Goal: Information Seeking & Learning: Find specific fact

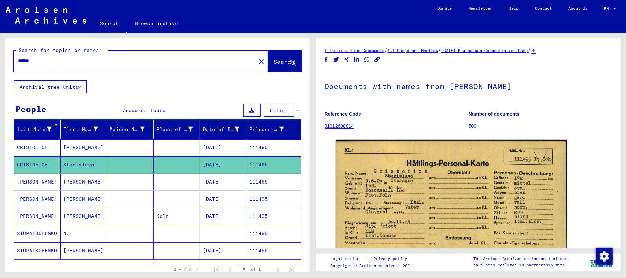
scroll to position [46, 0]
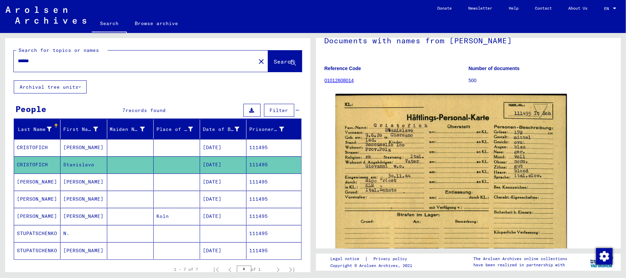
click at [73, 61] on input "******" at bounding box center [135, 60] width 234 height 7
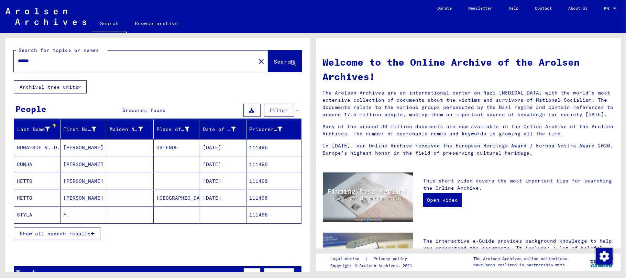
click at [96, 236] on button "Show all search results" at bounding box center [57, 233] width 87 height 13
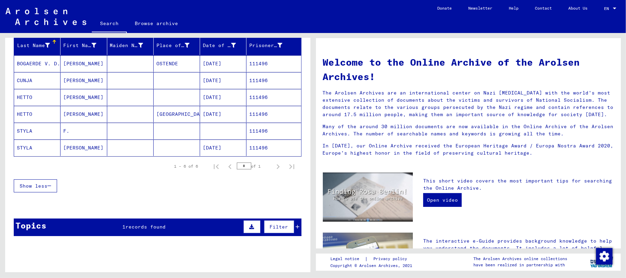
scroll to position [91, 0]
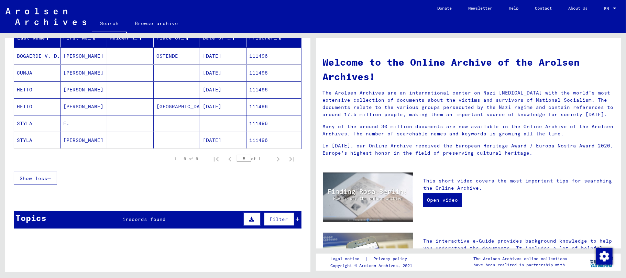
click at [68, 69] on mat-cell "PAVEL" at bounding box center [84, 73] width 46 height 17
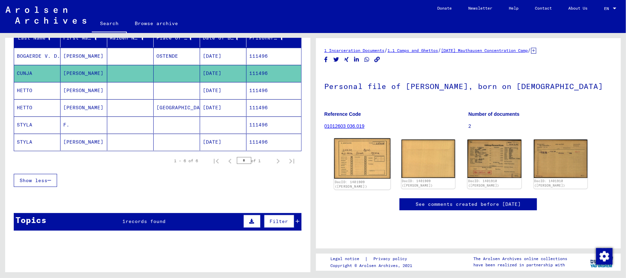
click at [358, 156] on img at bounding box center [362, 159] width 56 height 40
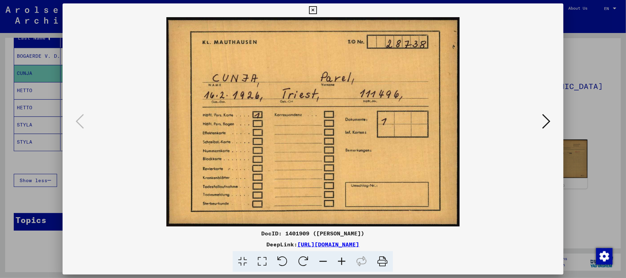
click at [541, 118] on button at bounding box center [546, 122] width 12 height 20
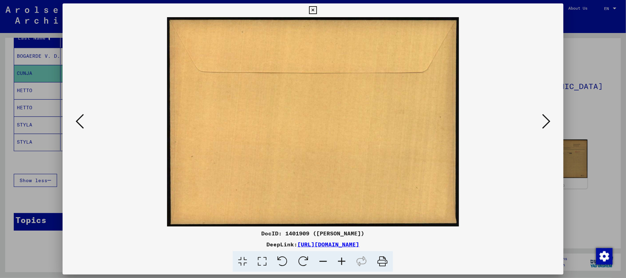
click at [545, 120] on icon at bounding box center [546, 121] width 8 height 17
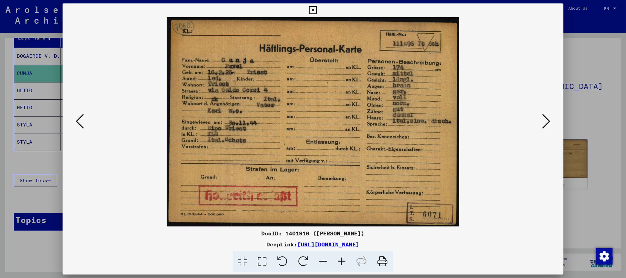
click at [343, 261] on icon at bounding box center [341, 261] width 19 height 21
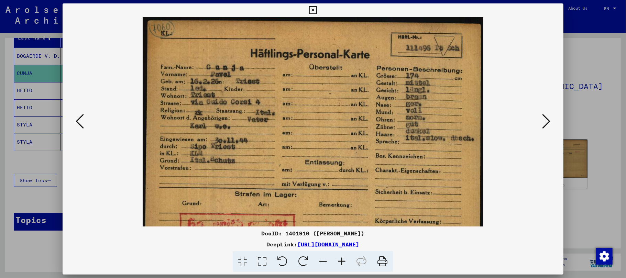
click at [343, 261] on icon at bounding box center [341, 261] width 19 height 21
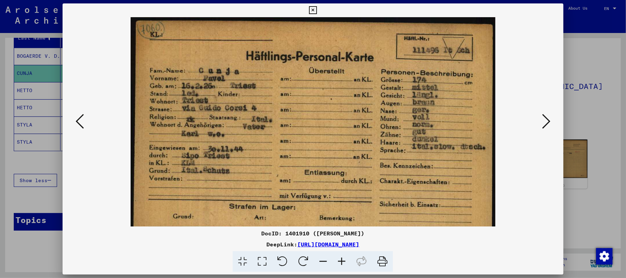
click at [343, 261] on icon at bounding box center [341, 261] width 19 height 21
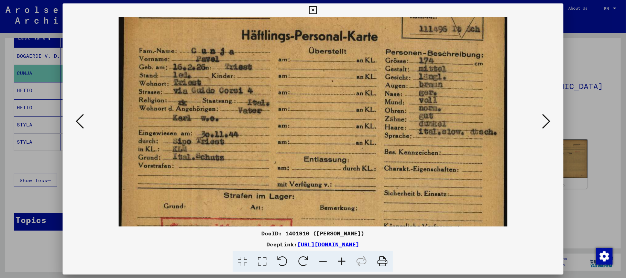
scroll to position [24, 0]
drag, startPoint x: 289, startPoint y: 180, endPoint x: 285, endPoint y: 159, distance: 21.9
click at [285, 159] on img at bounding box center [313, 132] width 389 height 278
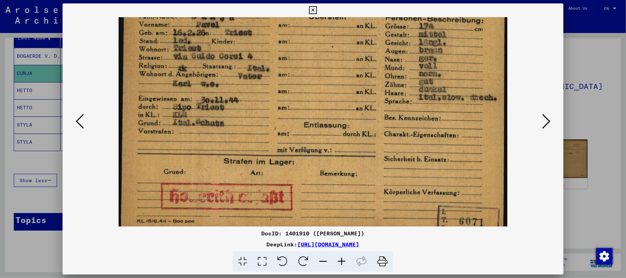
scroll to position [69, 0]
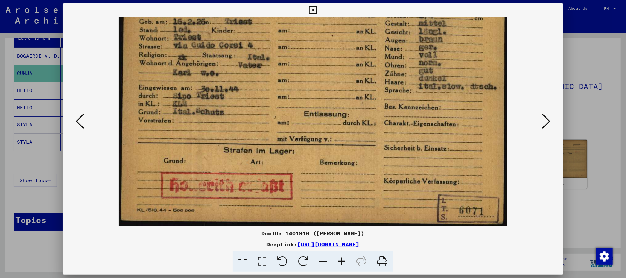
drag, startPoint x: 195, startPoint y: 191, endPoint x: 206, endPoint y: 102, distance: 89.6
click at [206, 102] on img at bounding box center [313, 87] width 389 height 278
click at [545, 124] on icon at bounding box center [546, 121] width 8 height 17
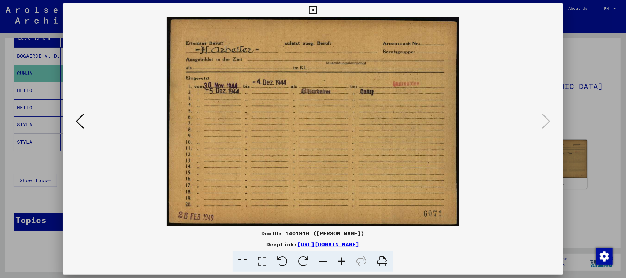
click at [339, 261] on icon at bounding box center [341, 261] width 19 height 21
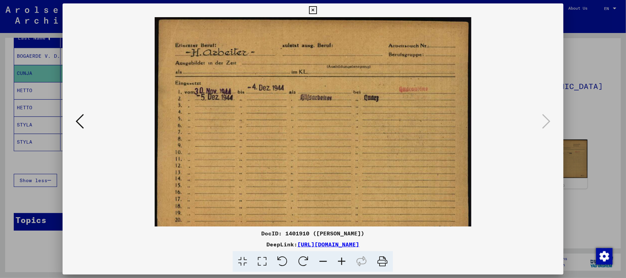
click at [339, 261] on icon at bounding box center [341, 261] width 19 height 21
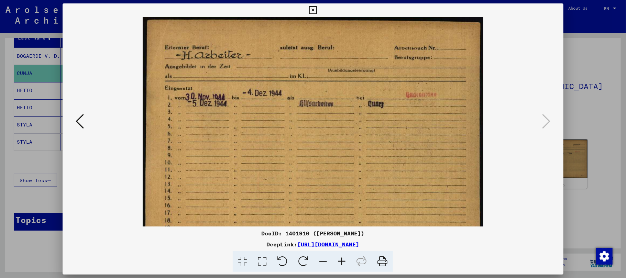
click at [339, 261] on icon at bounding box center [341, 261] width 19 height 21
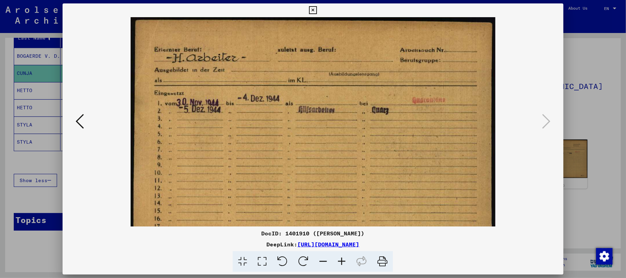
click at [339, 261] on icon at bounding box center [341, 261] width 19 height 21
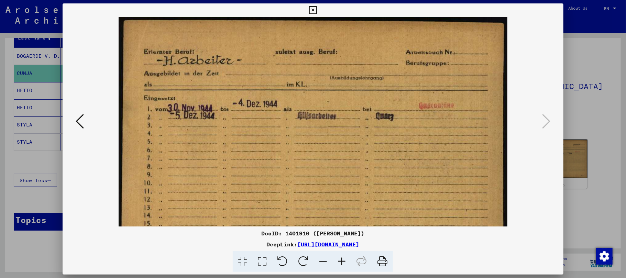
drag, startPoint x: 315, startPoint y: 8, endPoint x: 297, endPoint y: 29, distance: 27.3
click at [314, 8] on icon at bounding box center [313, 10] width 8 height 8
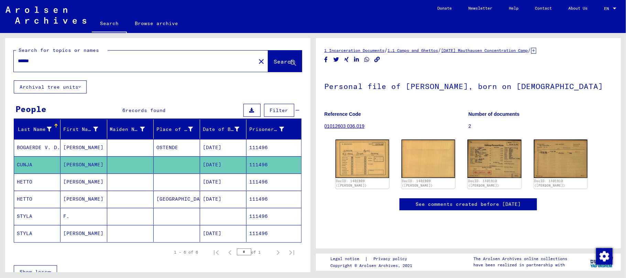
click at [57, 59] on input "******" at bounding box center [135, 60] width 234 height 7
type input "******"
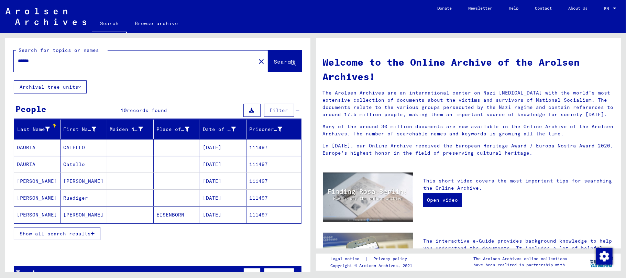
click at [78, 146] on mat-cell "CATELLO" at bounding box center [84, 147] width 46 height 17
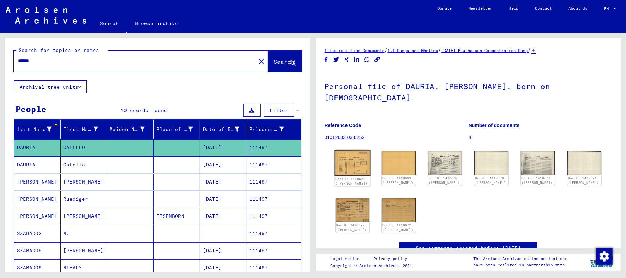
click at [351, 155] on img at bounding box center [352, 162] width 36 height 25
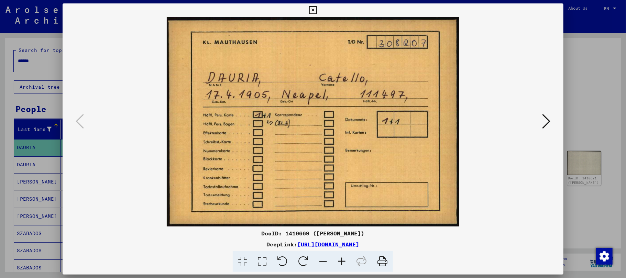
click at [546, 123] on icon at bounding box center [546, 121] width 8 height 17
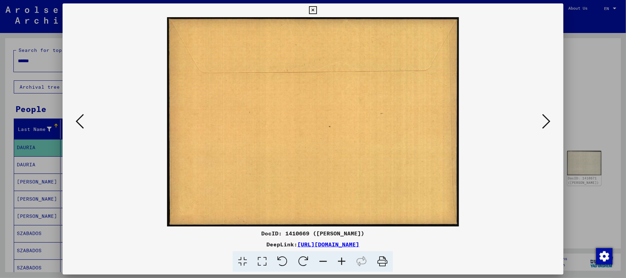
click at [546, 122] on icon at bounding box center [546, 121] width 8 height 17
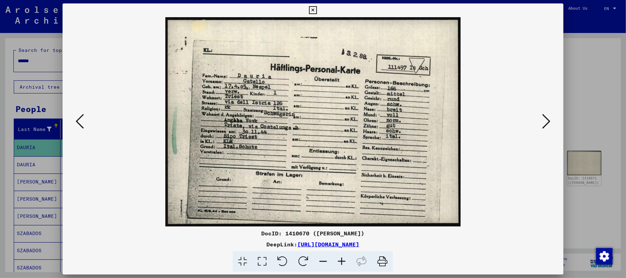
click at [340, 261] on icon at bounding box center [341, 261] width 19 height 21
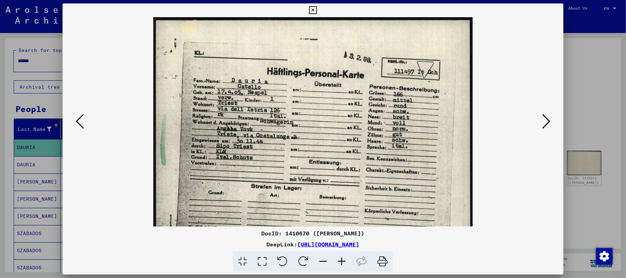
click at [340, 261] on icon at bounding box center [341, 261] width 19 height 21
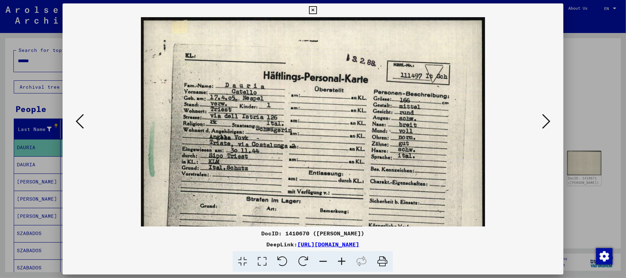
click at [340, 261] on icon at bounding box center [341, 261] width 19 height 21
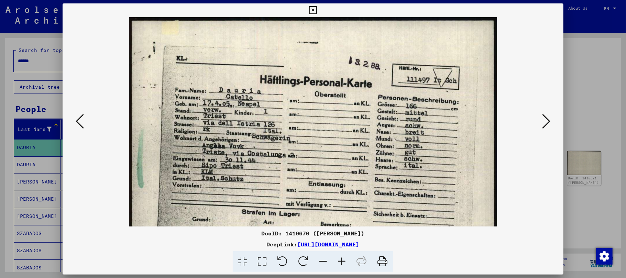
click at [340, 261] on icon at bounding box center [341, 261] width 19 height 21
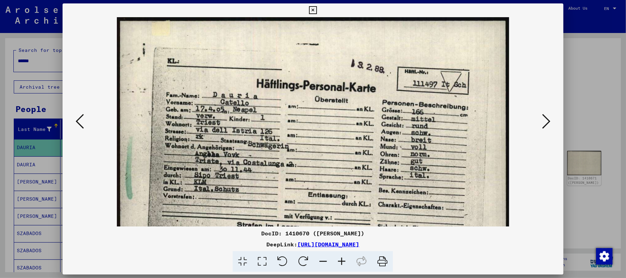
click at [340, 261] on icon at bounding box center [341, 261] width 19 height 21
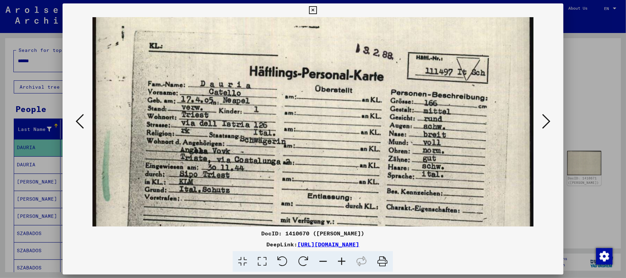
scroll to position [21, 0]
drag, startPoint x: 274, startPoint y: 206, endPoint x: 276, endPoint y: 190, distance: 15.2
click at [276, 190] on img at bounding box center [312, 152] width 441 height 312
click at [543, 121] on icon at bounding box center [546, 121] width 8 height 17
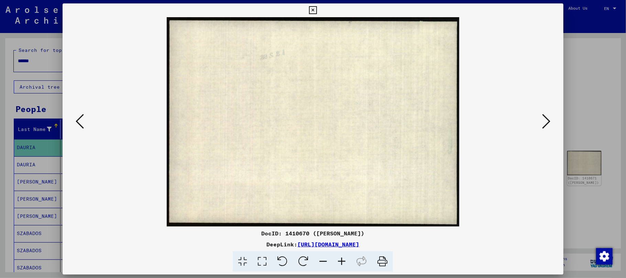
click at [543, 121] on icon at bounding box center [546, 121] width 8 height 17
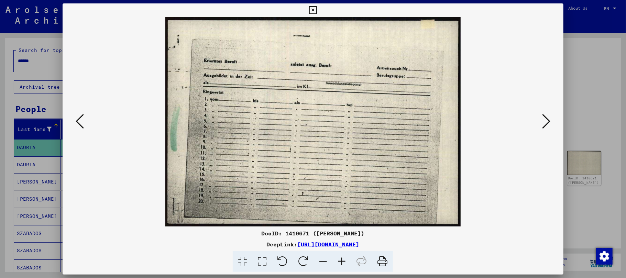
click at [543, 121] on icon at bounding box center [546, 121] width 8 height 17
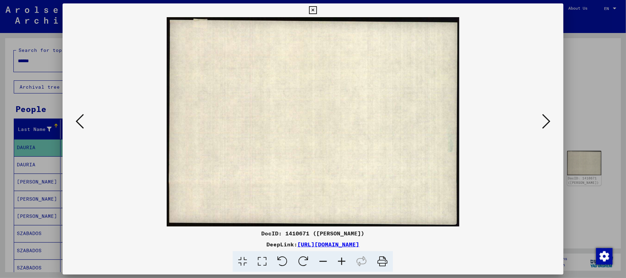
click at [543, 121] on icon at bounding box center [546, 121] width 8 height 17
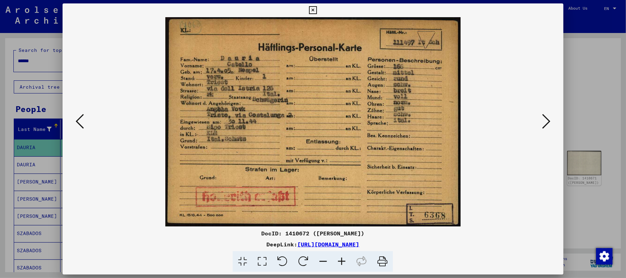
click at [545, 123] on icon at bounding box center [546, 121] width 8 height 17
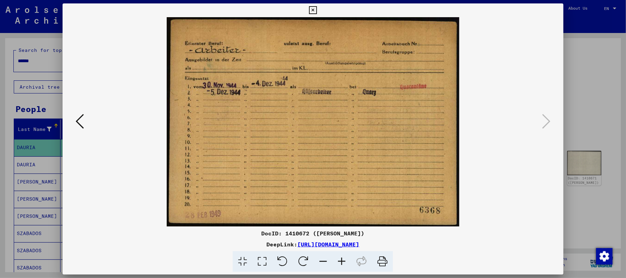
click at [341, 263] on icon at bounding box center [341, 261] width 19 height 21
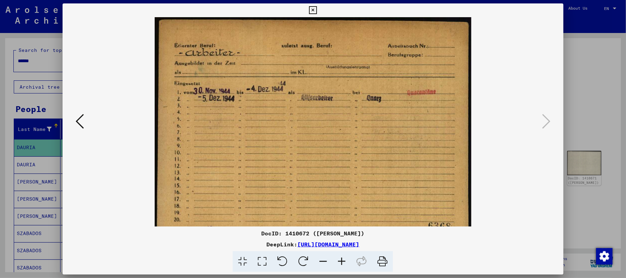
click at [341, 263] on icon at bounding box center [341, 261] width 19 height 21
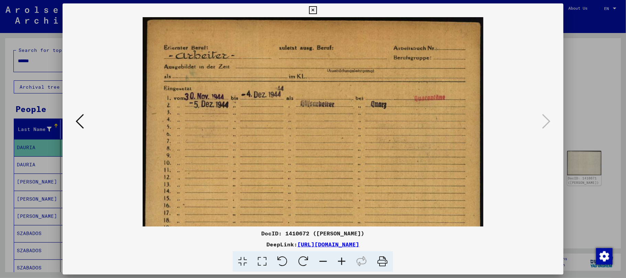
click at [341, 263] on icon at bounding box center [341, 261] width 19 height 21
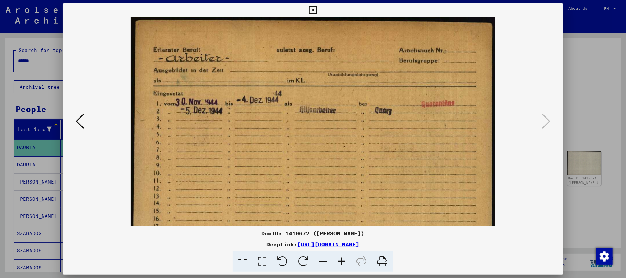
click at [341, 263] on icon at bounding box center [341, 261] width 19 height 21
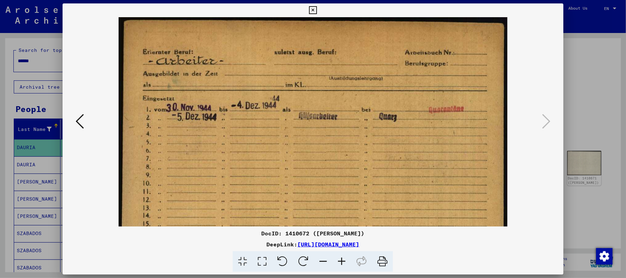
click at [341, 263] on icon at bounding box center [341, 261] width 19 height 21
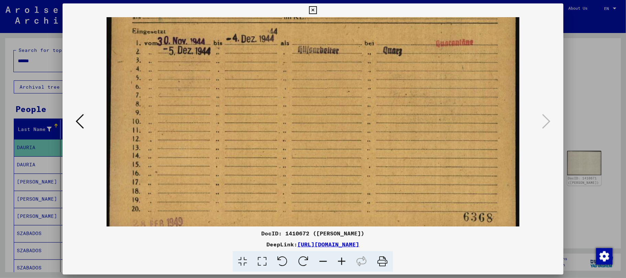
drag, startPoint x: 222, startPoint y: 165, endPoint x: 241, endPoint y: 72, distance: 95.5
click at [241, 76] on img at bounding box center [313, 92] width 413 height 295
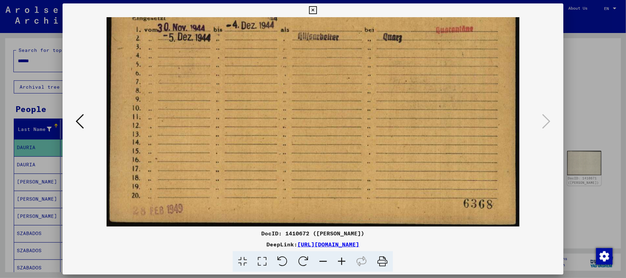
click at [315, 9] on icon at bounding box center [313, 10] width 8 height 8
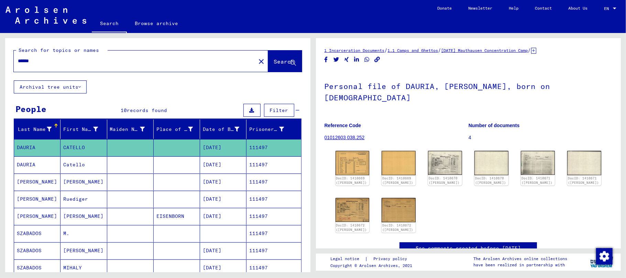
click at [72, 162] on mat-cell "Catello" at bounding box center [84, 164] width 46 height 17
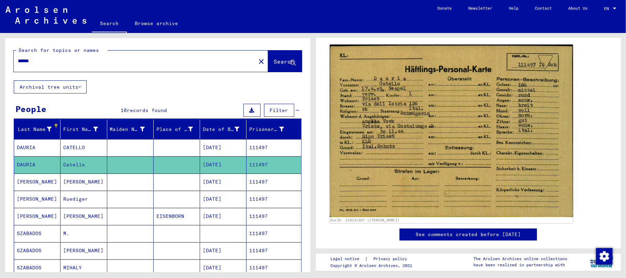
scroll to position [91, 0]
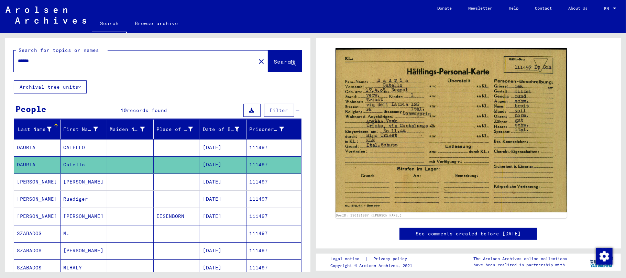
drag, startPoint x: 231, startPoint y: 146, endPoint x: 188, endPoint y: 150, distance: 42.8
click at [188, 150] on mat-row "DAURIA CATELLO 04/17/1905 111497" at bounding box center [157, 147] width 287 height 17
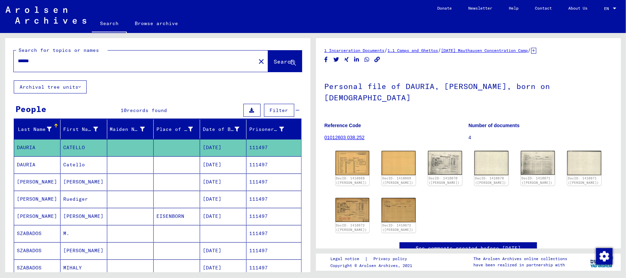
click at [58, 61] on input "******" at bounding box center [135, 60] width 234 height 7
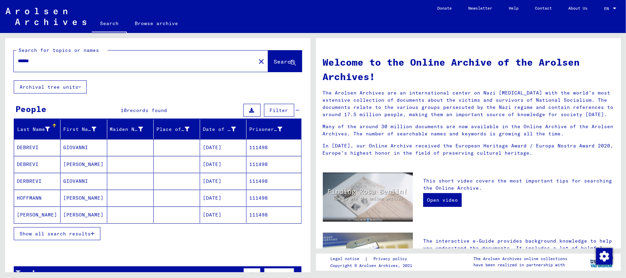
click at [33, 150] on mat-cell "DEBREVI" at bounding box center [37, 147] width 46 height 17
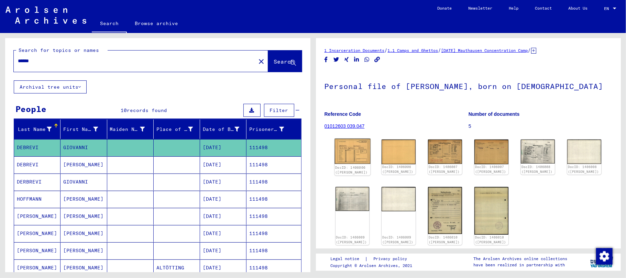
click at [351, 150] on img at bounding box center [352, 151] width 36 height 25
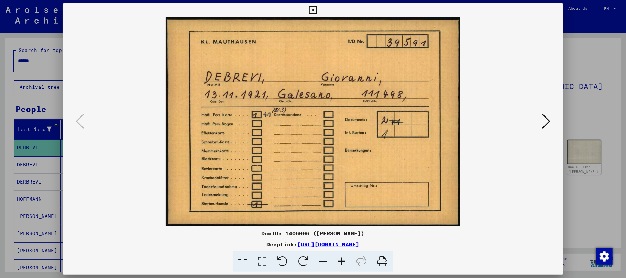
click at [542, 122] on icon at bounding box center [546, 121] width 8 height 17
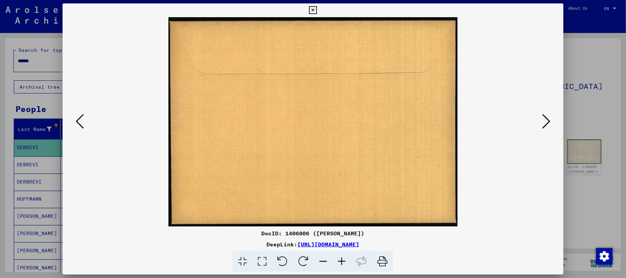
click at [542, 122] on icon at bounding box center [546, 121] width 8 height 17
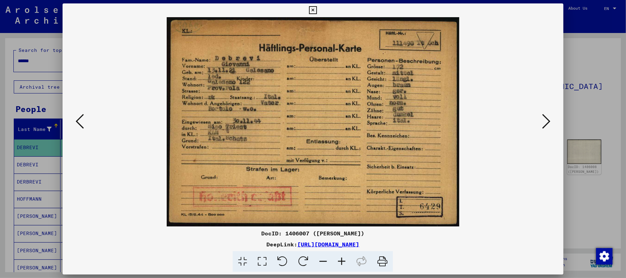
click at [342, 261] on icon at bounding box center [341, 261] width 19 height 21
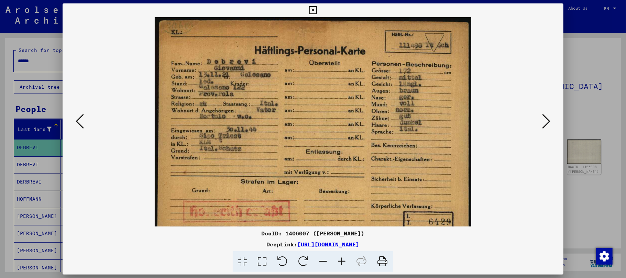
click at [342, 261] on icon at bounding box center [341, 261] width 19 height 21
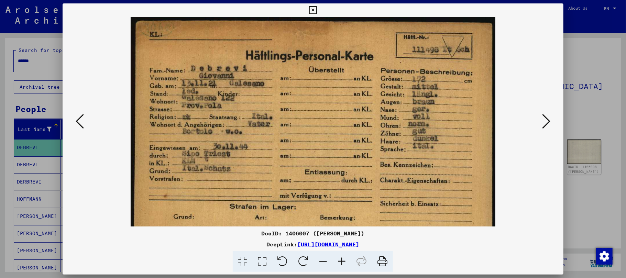
click at [342, 261] on icon at bounding box center [341, 261] width 19 height 21
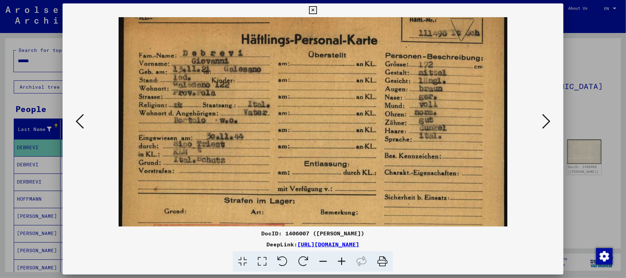
drag, startPoint x: 260, startPoint y: 184, endPoint x: 264, endPoint y: 165, distance: 19.1
click at [264, 165] on img at bounding box center [313, 138] width 389 height 278
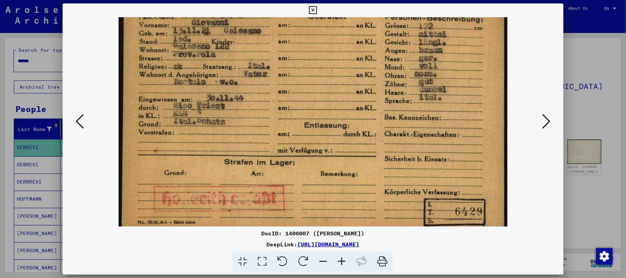
scroll to position [69, 0]
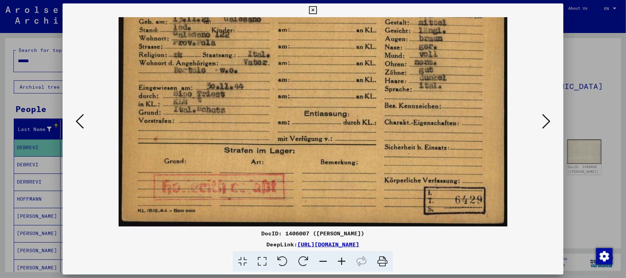
drag, startPoint x: 293, startPoint y: 143, endPoint x: 306, endPoint y: 74, distance: 70.3
click at [306, 74] on img at bounding box center [313, 87] width 389 height 278
click at [548, 124] on icon at bounding box center [546, 121] width 8 height 17
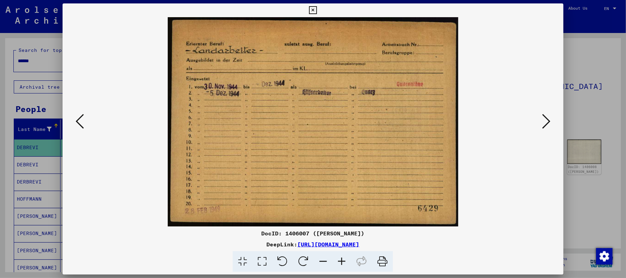
scroll to position [0, 0]
click at [76, 117] on icon at bounding box center [80, 121] width 8 height 17
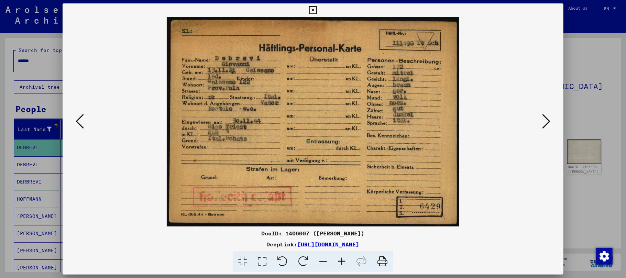
click at [546, 122] on icon at bounding box center [546, 121] width 8 height 17
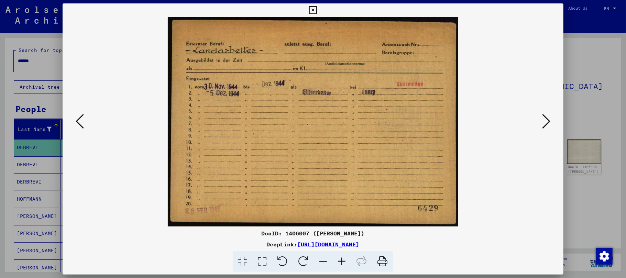
click at [547, 123] on icon at bounding box center [546, 121] width 8 height 17
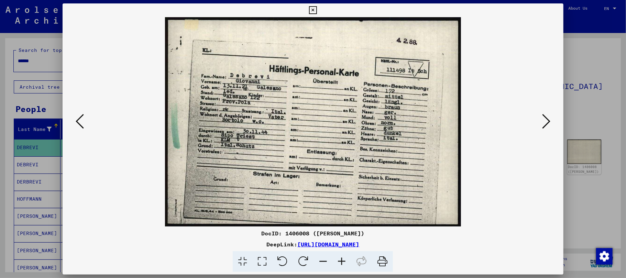
click at [547, 123] on icon at bounding box center [546, 121] width 8 height 17
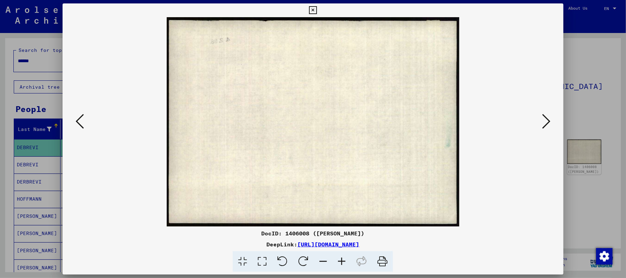
click at [547, 123] on icon at bounding box center [546, 121] width 8 height 17
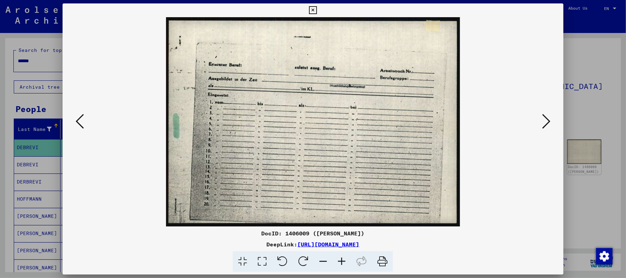
click at [547, 123] on icon at bounding box center [546, 121] width 8 height 17
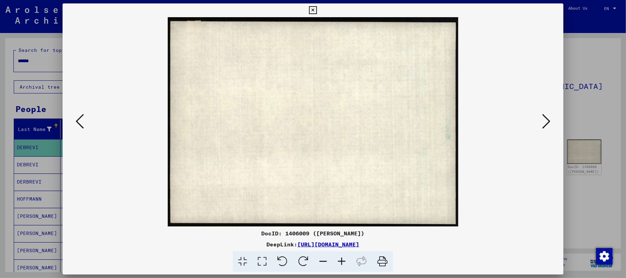
click at [547, 123] on icon at bounding box center [546, 121] width 8 height 17
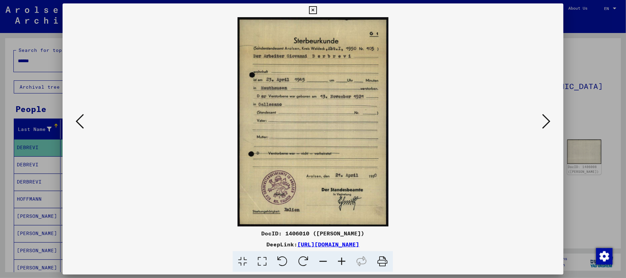
click at [341, 259] on icon at bounding box center [341, 261] width 19 height 21
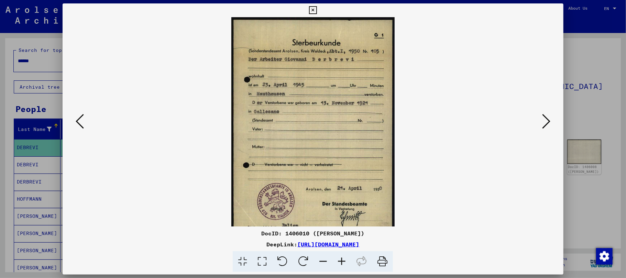
click at [341, 259] on icon at bounding box center [341, 261] width 19 height 21
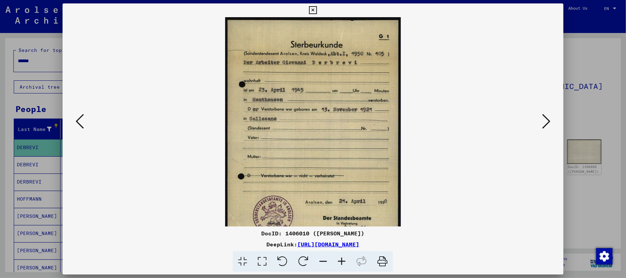
click at [341, 259] on icon at bounding box center [341, 261] width 19 height 21
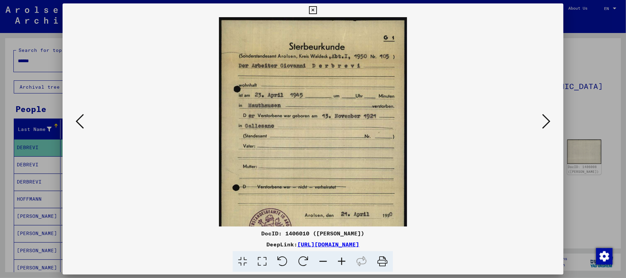
click at [341, 259] on icon at bounding box center [341, 261] width 19 height 21
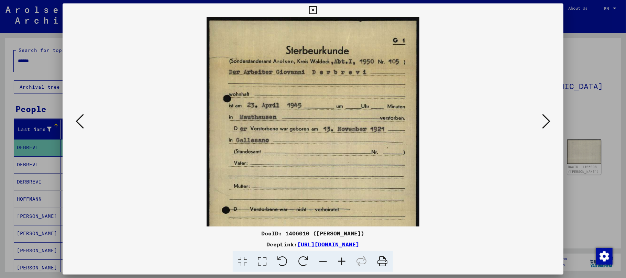
click at [341, 259] on icon at bounding box center [341, 261] width 19 height 21
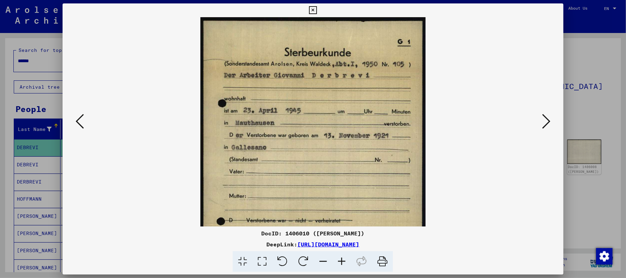
click at [341, 259] on icon at bounding box center [341, 261] width 19 height 21
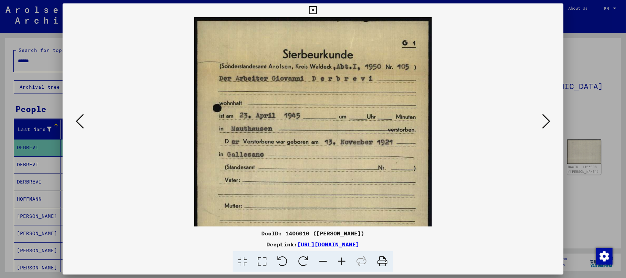
click at [341, 259] on icon at bounding box center [341, 261] width 19 height 21
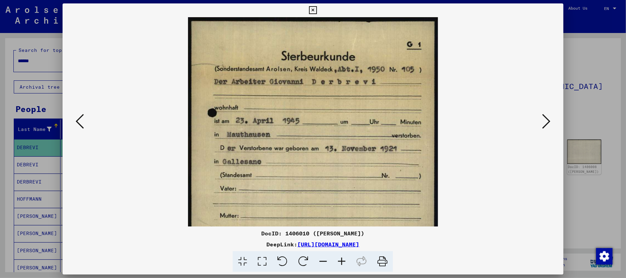
click at [341, 259] on icon at bounding box center [341, 261] width 19 height 21
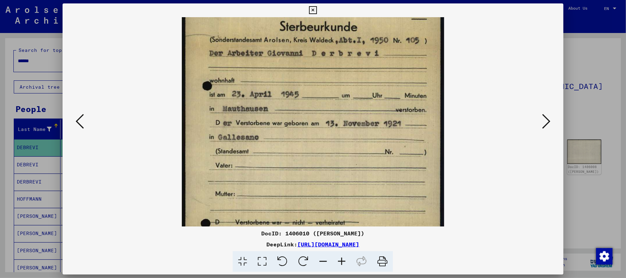
scroll to position [34, 0]
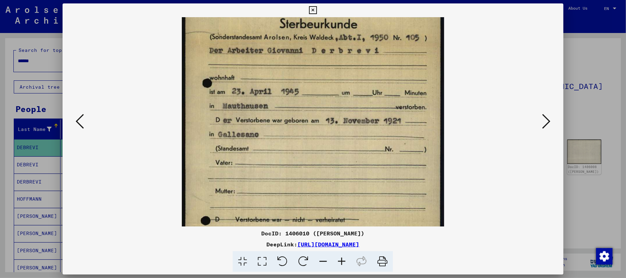
drag, startPoint x: 316, startPoint y: 195, endPoint x: 313, endPoint y: 164, distance: 31.7
click at [313, 164] on img at bounding box center [313, 165] width 262 height 364
click at [547, 123] on icon at bounding box center [546, 121] width 8 height 17
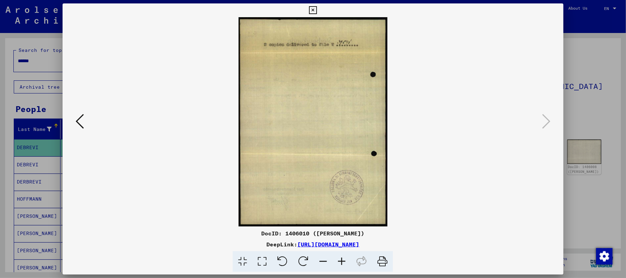
click at [340, 260] on icon at bounding box center [341, 261] width 19 height 21
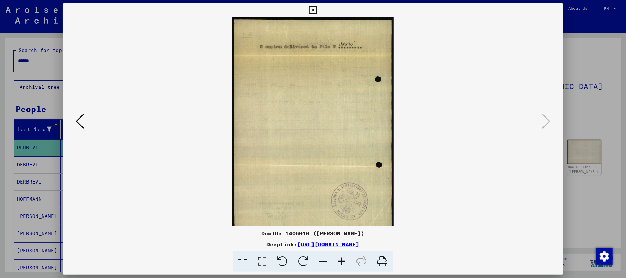
click at [340, 260] on icon at bounding box center [341, 261] width 19 height 21
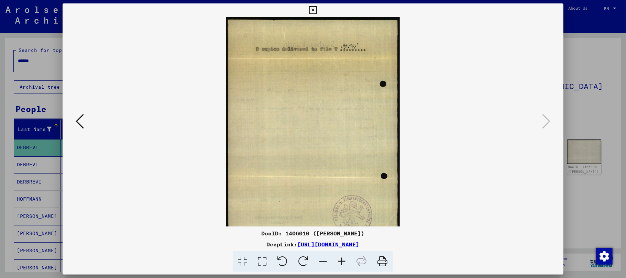
click at [340, 260] on icon at bounding box center [341, 261] width 19 height 21
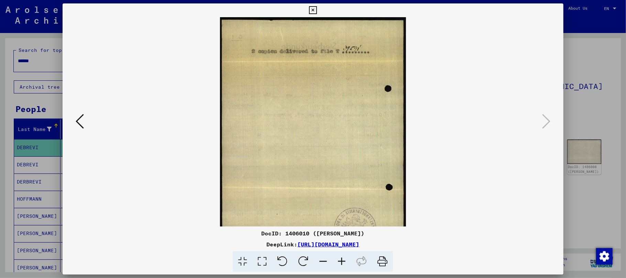
click at [340, 260] on icon at bounding box center [341, 261] width 19 height 21
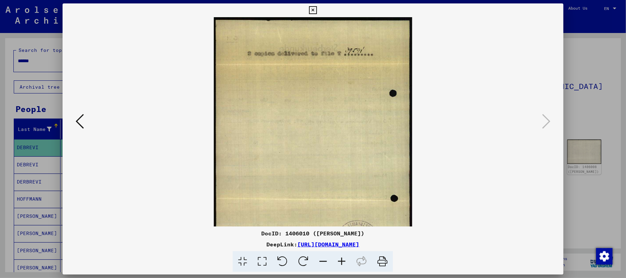
click at [340, 260] on icon at bounding box center [341, 261] width 19 height 21
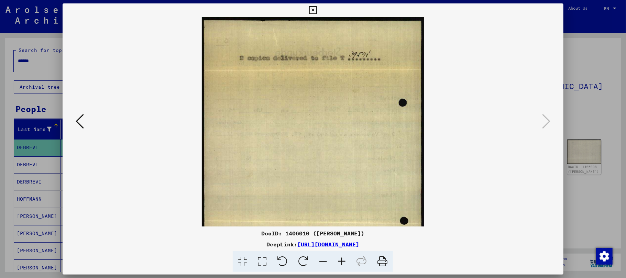
click at [340, 260] on icon at bounding box center [341, 261] width 19 height 21
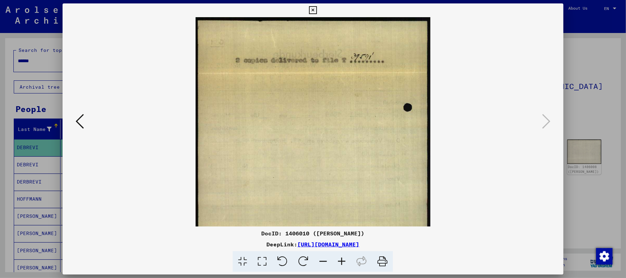
click at [341, 259] on icon at bounding box center [341, 261] width 19 height 21
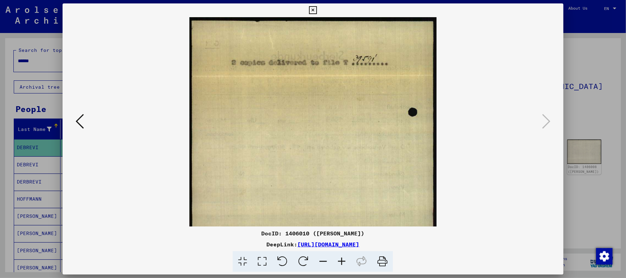
click at [341, 259] on icon at bounding box center [341, 261] width 19 height 21
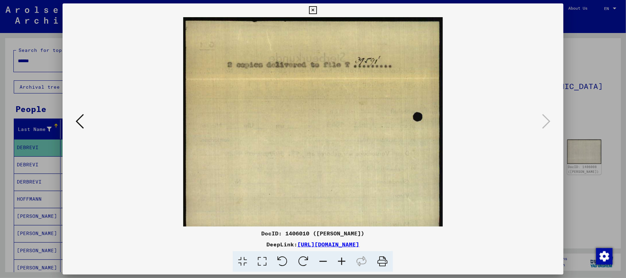
click at [341, 259] on icon at bounding box center [341, 261] width 19 height 21
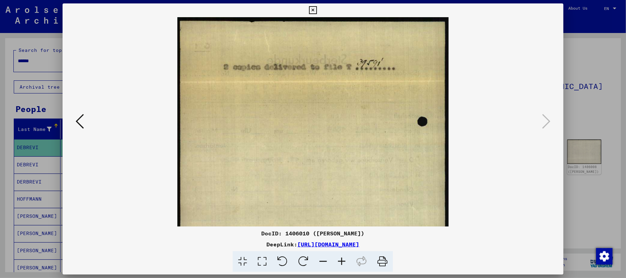
drag, startPoint x: 341, startPoint y: 259, endPoint x: 360, endPoint y: 228, distance: 36.1
click at [348, 252] on icon at bounding box center [341, 261] width 19 height 21
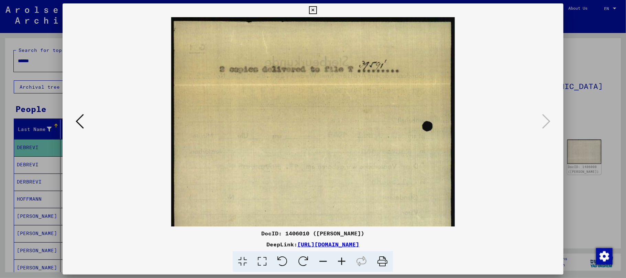
click at [309, 10] on icon at bounding box center [313, 10] width 8 height 8
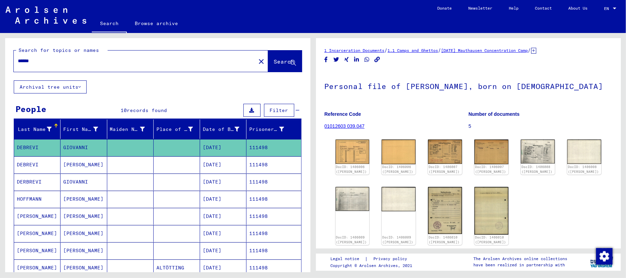
click at [66, 169] on mat-cell "Giovanni" at bounding box center [84, 164] width 46 height 17
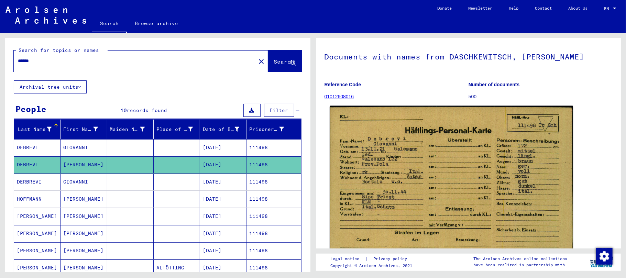
scroll to position [46, 0]
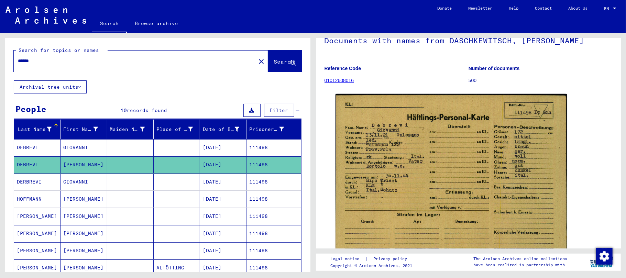
click at [80, 180] on mat-cell "GIOVANNI" at bounding box center [84, 182] width 46 height 17
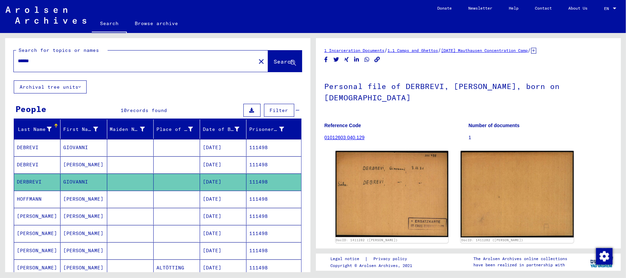
click at [70, 60] on input "******" at bounding box center [135, 60] width 234 height 7
type input "******"
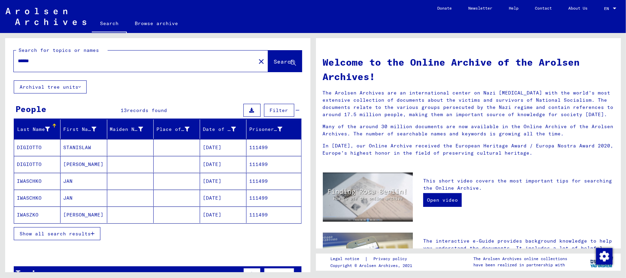
click at [69, 149] on mat-cell "STANISLAW" at bounding box center [84, 147] width 46 height 17
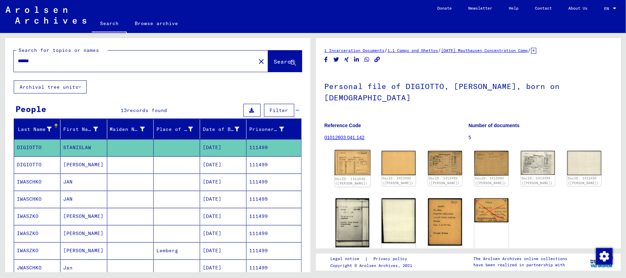
click at [349, 151] on img at bounding box center [352, 162] width 36 height 25
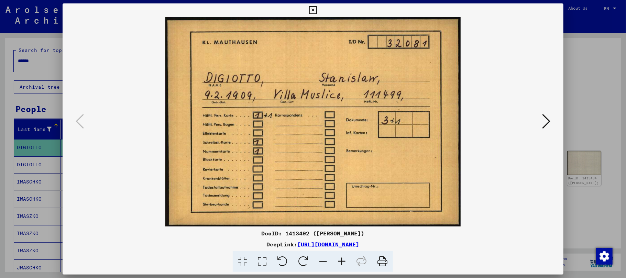
click at [547, 120] on icon at bounding box center [546, 121] width 8 height 17
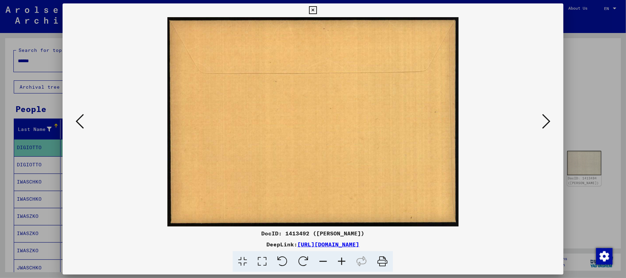
click at [547, 120] on icon at bounding box center [546, 121] width 8 height 17
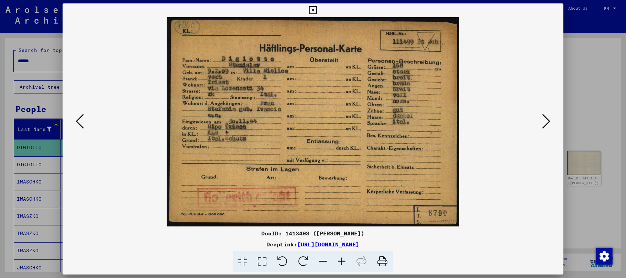
click at [343, 261] on icon at bounding box center [341, 261] width 19 height 21
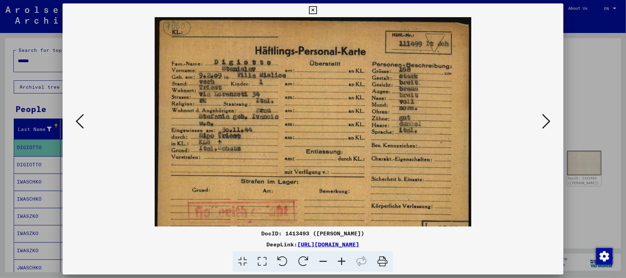
click at [343, 261] on icon at bounding box center [341, 261] width 19 height 21
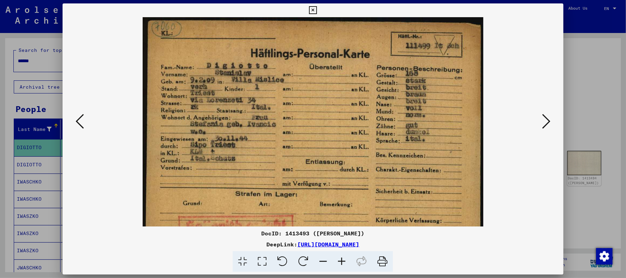
click at [343, 261] on icon at bounding box center [341, 261] width 19 height 21
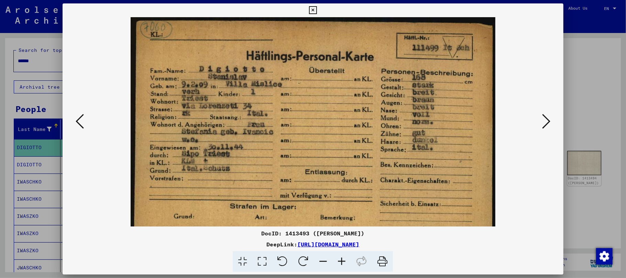
click at [343, 261] on icon at bounding box center [341, 261] width 19 height 21
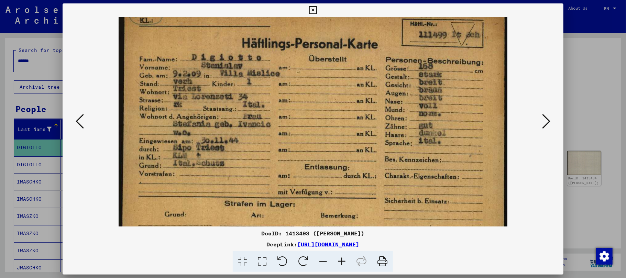
scroll to position [31, 0]
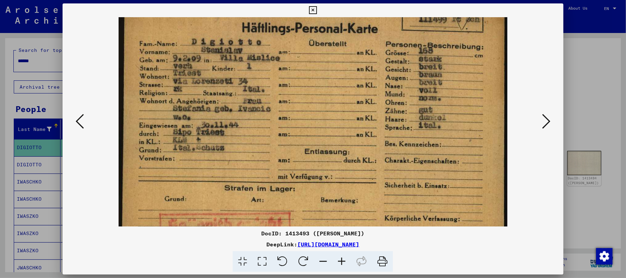
drag, startPoint x: 310, startPoint y: 152, endPoint x: 307, endPoint y: 127, distance: 24.9
click at [307, 127] on img at bounding box center [313, 126] width 389 height 278
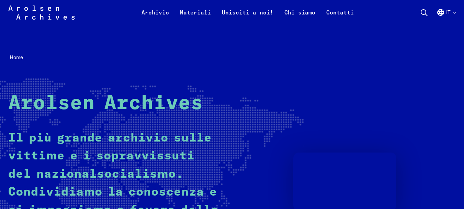
scroll to position [103, 0]
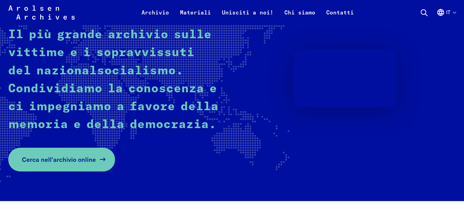
click at [55, 158] on span "Cerca nell’archivio online" at bounding box center [59, 159] width 74 height 9
